Goal: Navigation & Orientation: Understand site structure

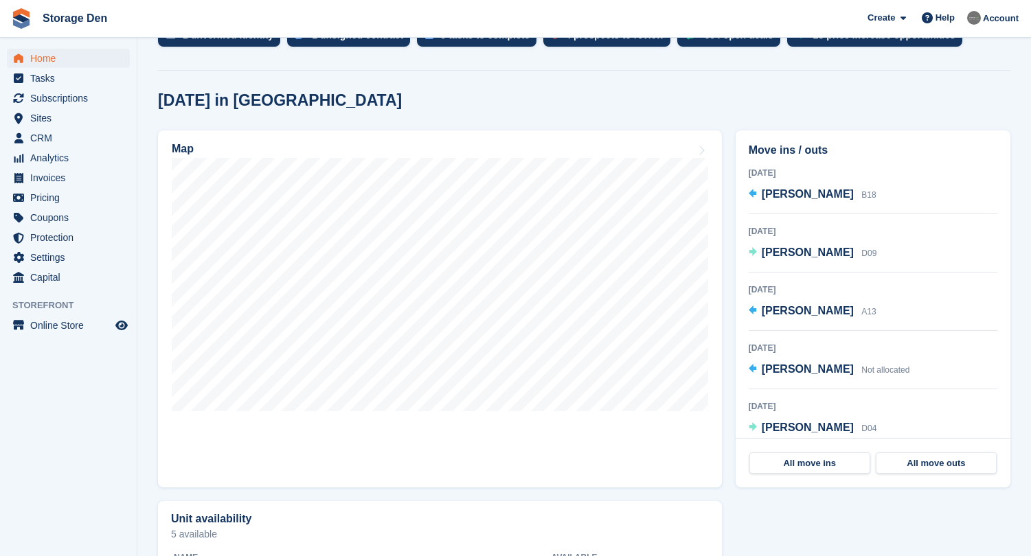
scroll to position [459, 0]
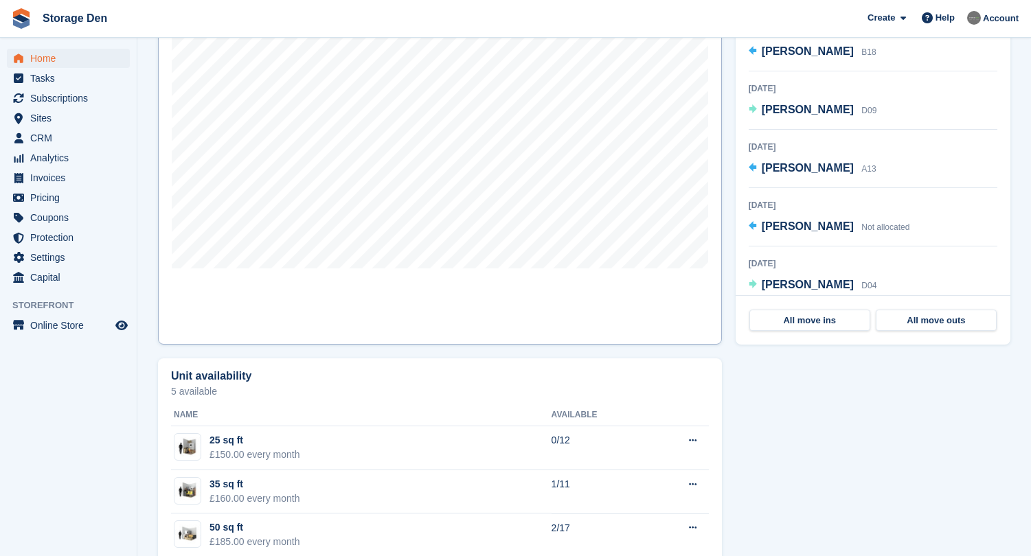
click at [548, 306] on link "Map" at bounding box center [440, 166] width 564 height 357
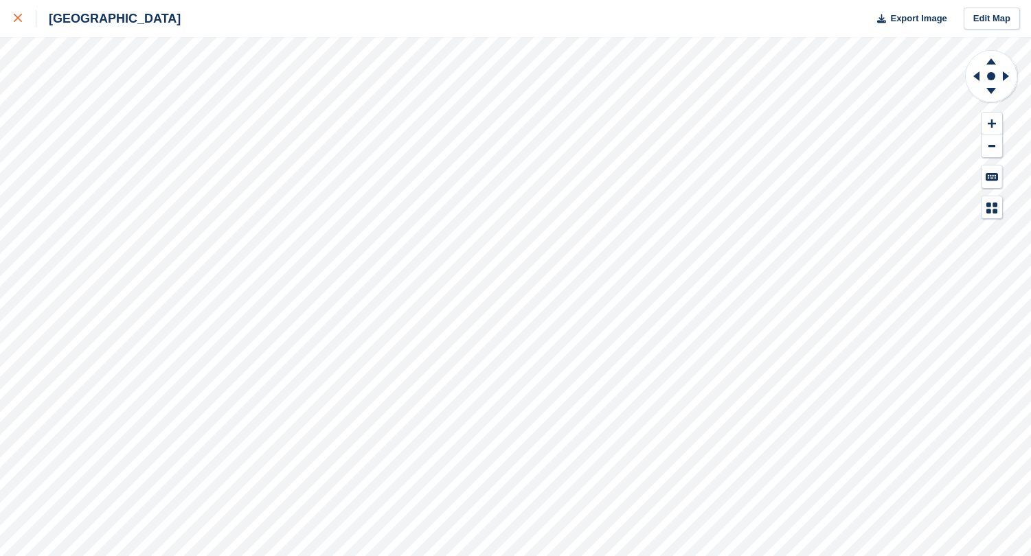
click at [14, 16] on icon at bounding box center [18, 18] width 8 height 8
click at [16, 23] on div at bounding box center [25, 18] width 23 height 16
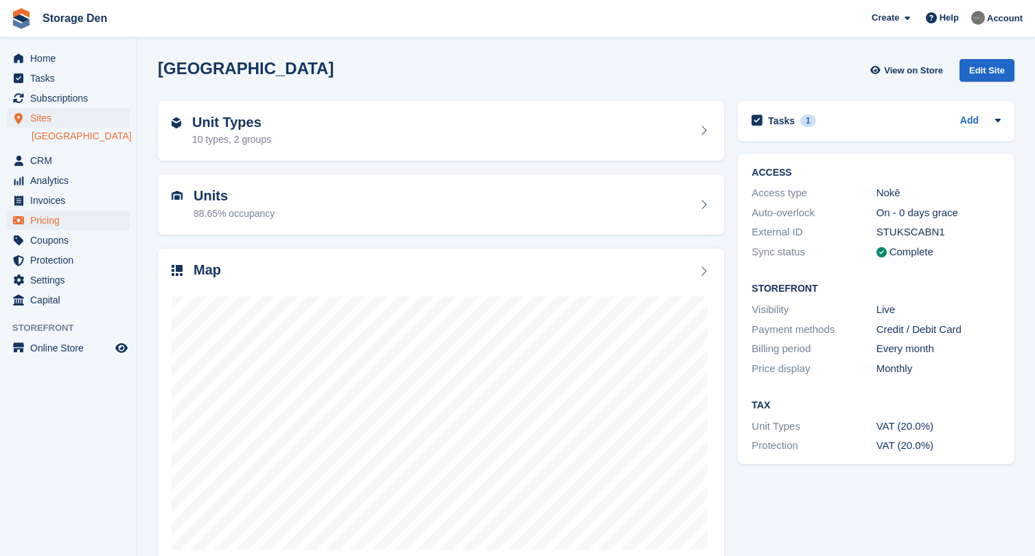
click at [62, 218] on span "Pricing" at bounding box center [71, 220] width 82 height 19
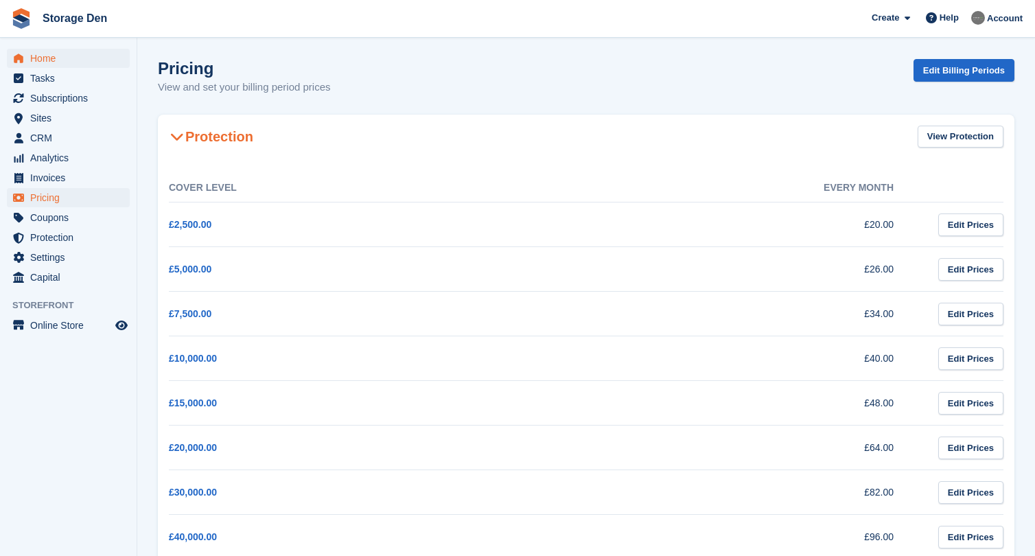
click at [43, 52] on span "Home" at bounding box center [71, 58] width 82 height 19
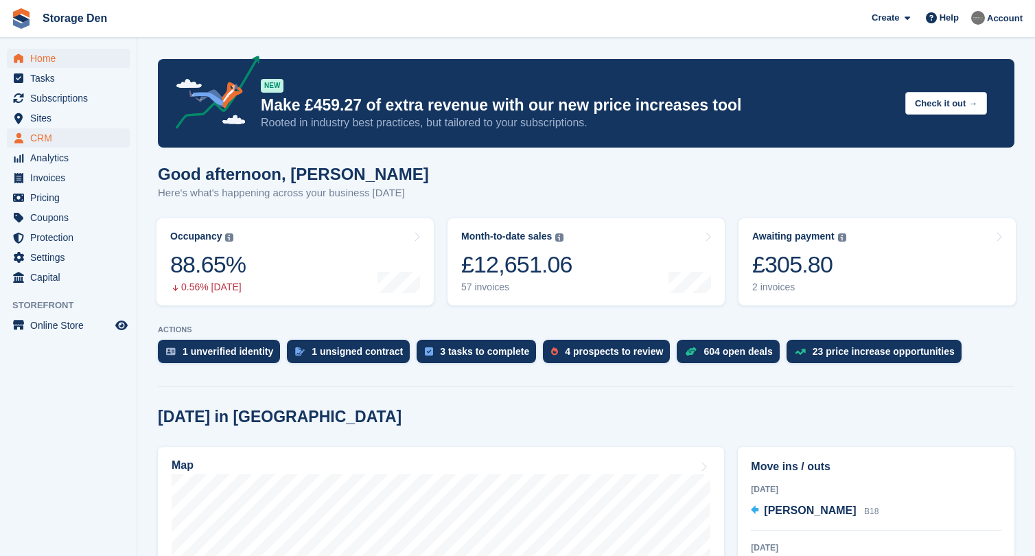
click at [85, 139] on span "CRM" at bounding box center [71, 137] width 82 height 19
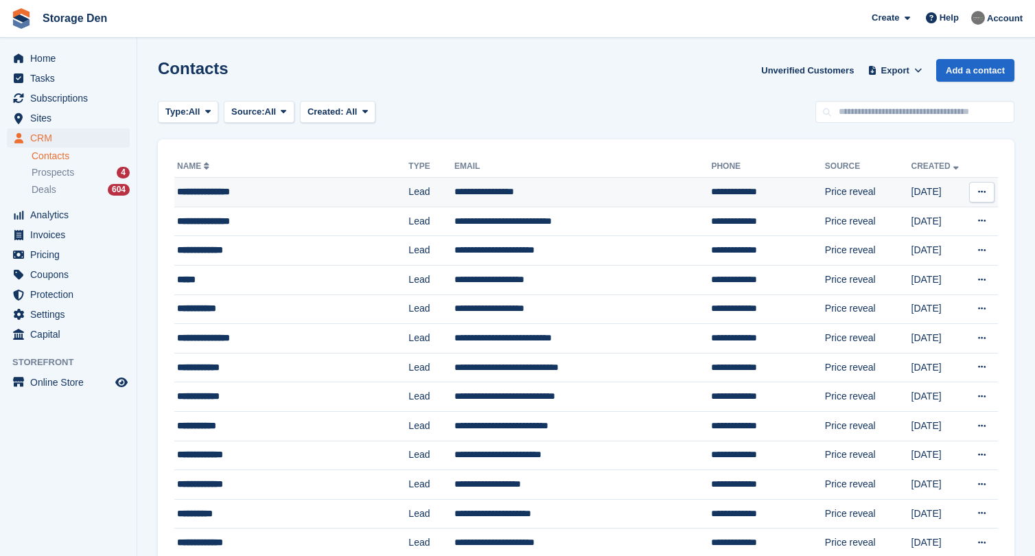
click at [314, 195] on div "**********" at bounding box center [282, 192] width 211 height 14
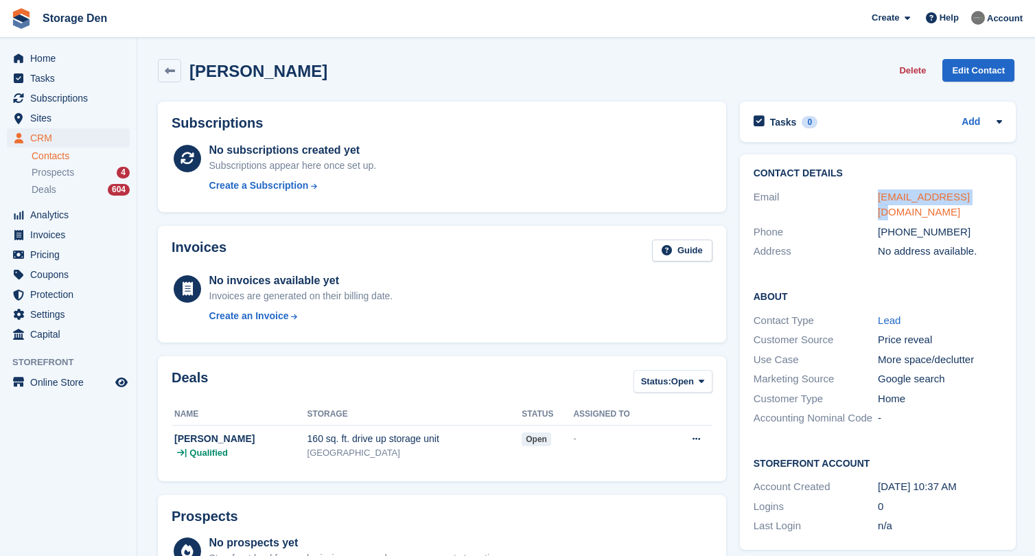
drag, startPoint x: 970, startPoint y: 193, endPoint x: 877, endPoint y: 196, distance: 93.4
click at [878, 196] on div "bmellor@ymail.com" at bounding box center [940, 205] width 124 height 31
click at [36, 50] on span "Home" at bounding box center [71, 58] width 82 height 19
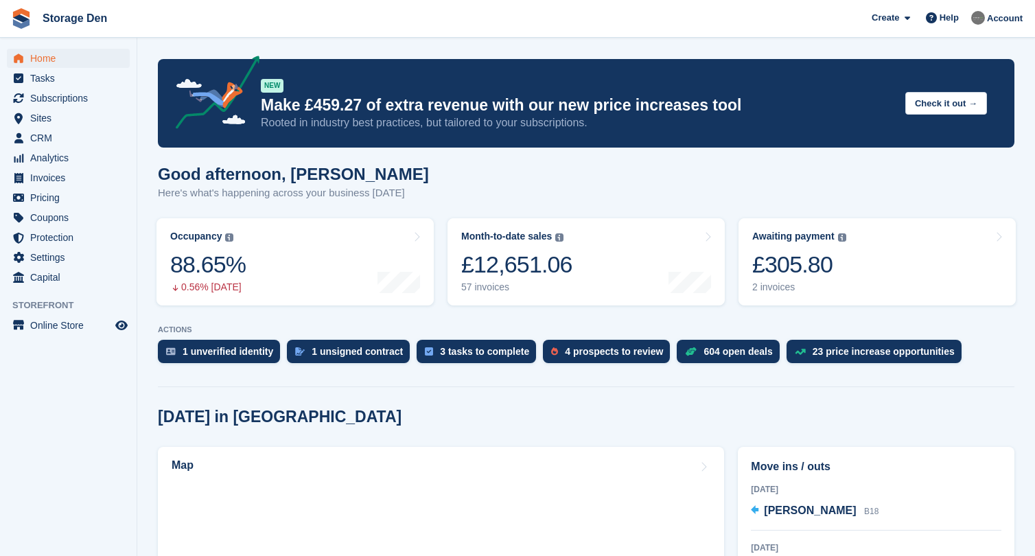
click at [73, 95] on span "Subscriptions" at bounding box center [71, 98] width 82 height 19
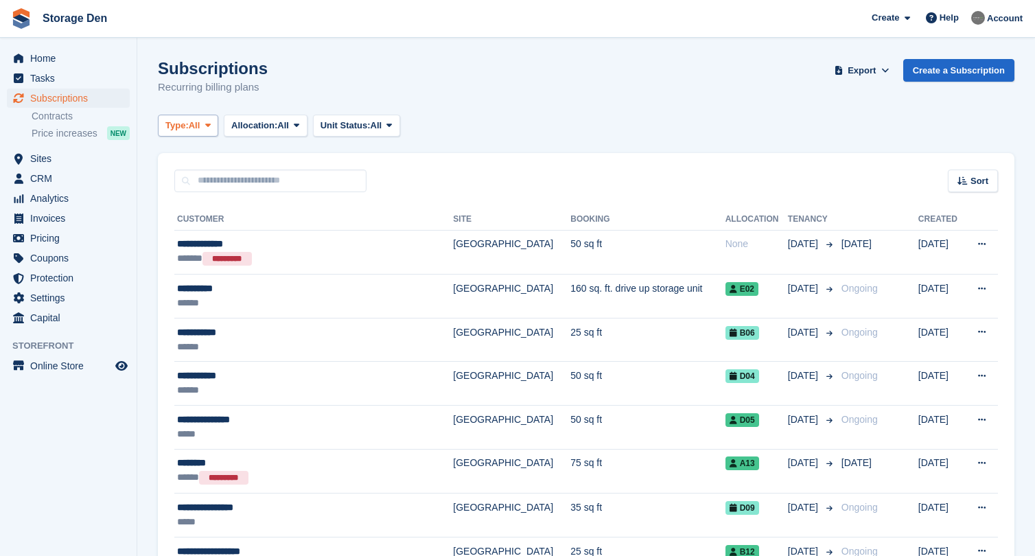
click at [200, 132] on button "Type: All" at bounding box center [188, 126] width 60 height 23
click at [253, 128] on span "Allocation:" at bounding box center [254, 126] width 46 height 14
click at [268, 210] on link "Unallocated" at bounding box center [289, 207] width 119 height 25
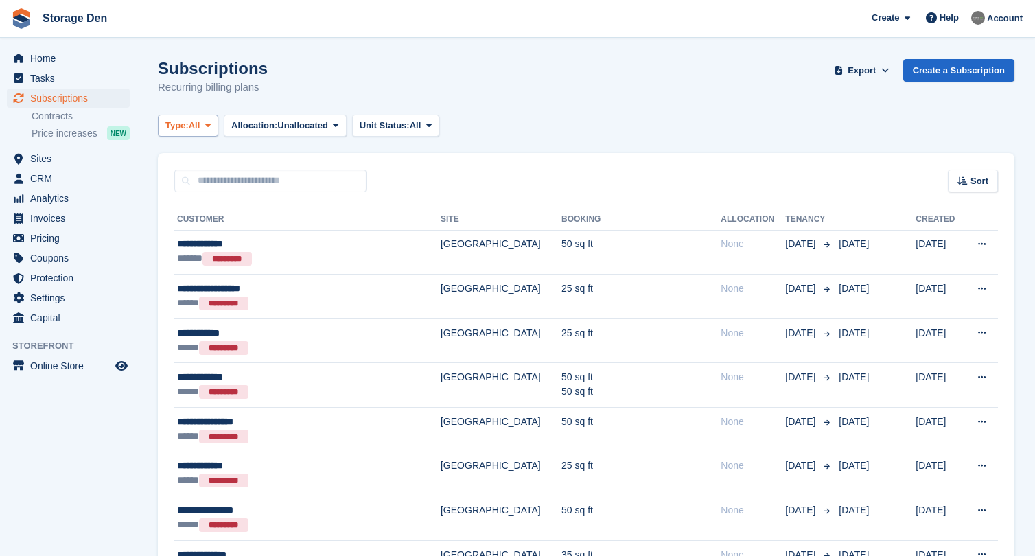
click at [196, 132] on button "Type: All" at bounding box center [188, 126] width 60 height 23
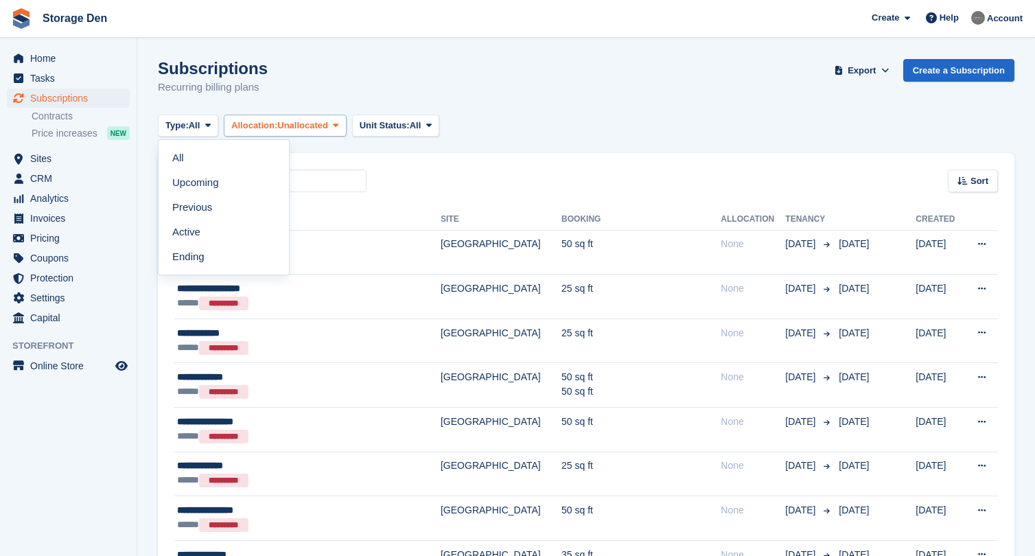
click at [288, 129] on span "Unallocated" at bounding box center [302, 126] width 51 height 14
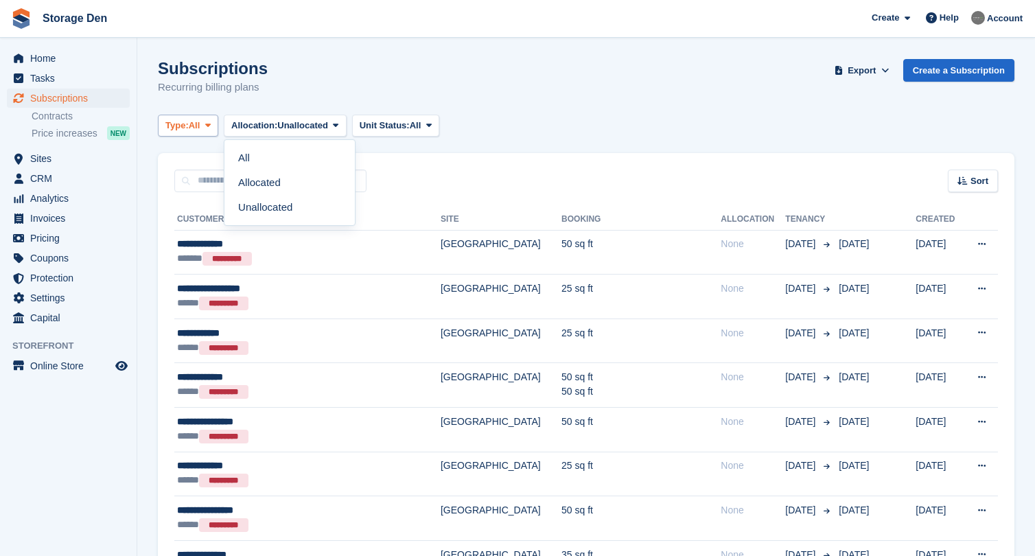
click at [187, 119] on span "Type:" at bounding box center [176, 126] width 23 height 14
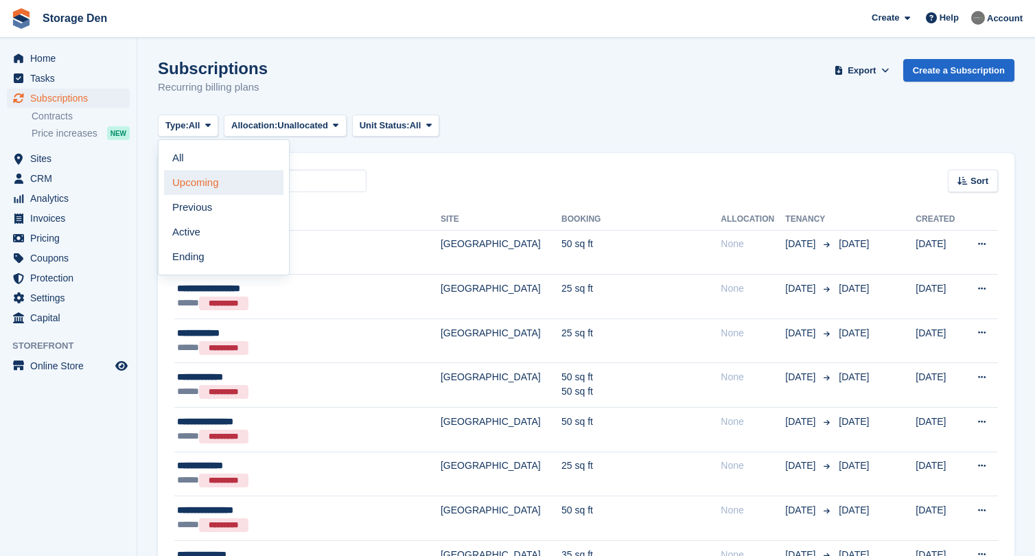
click at [187, 185] on link "Upcoming" at bounding box center [223, 182] width 119 height 25
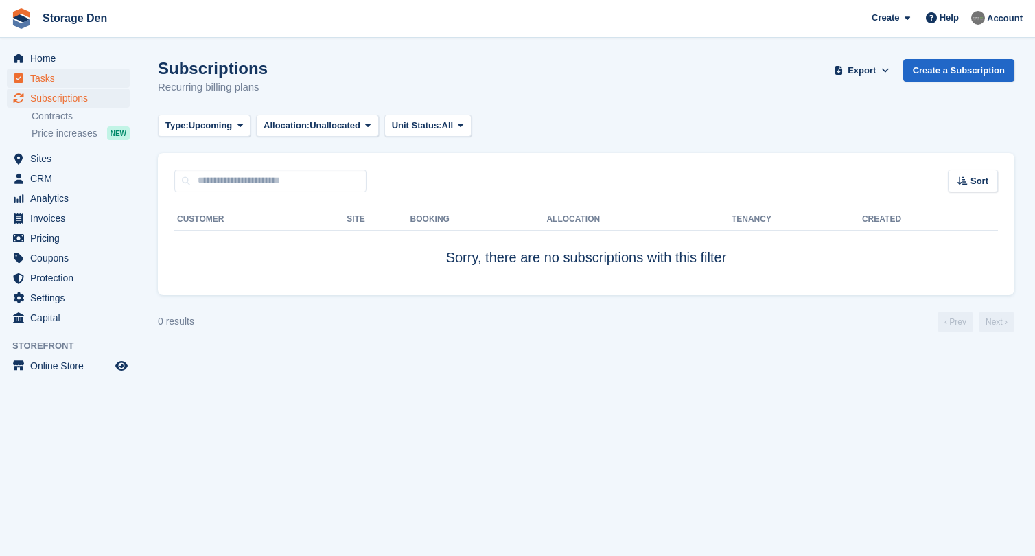
click at [73, 71] on span "Tasks" at bounding box center [71, 78] width 82 height 19
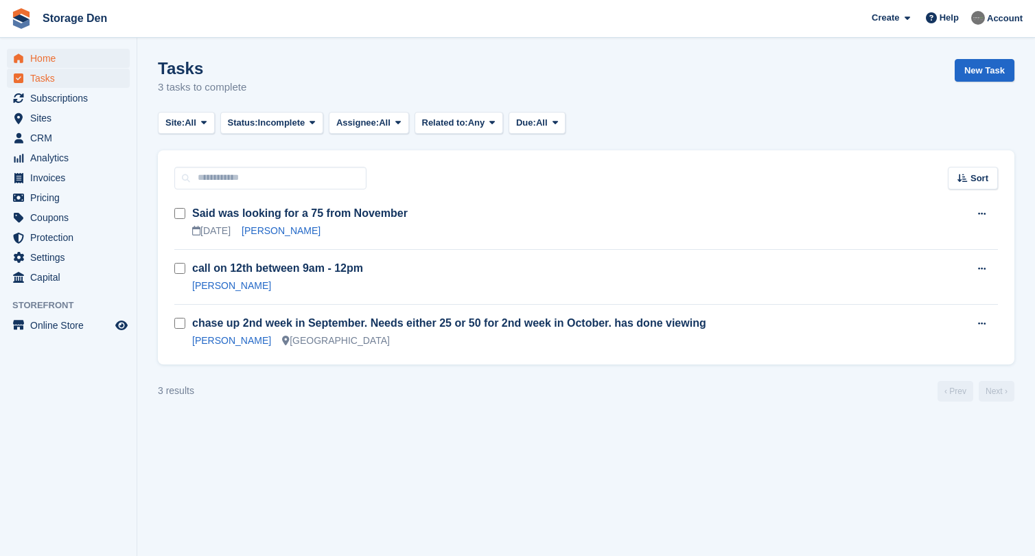
click at [57, 58] on span "Home" at bounding box center [71, 58] width 82 height 19
